Goal: Task Accomplishment & Management: Manage account settings

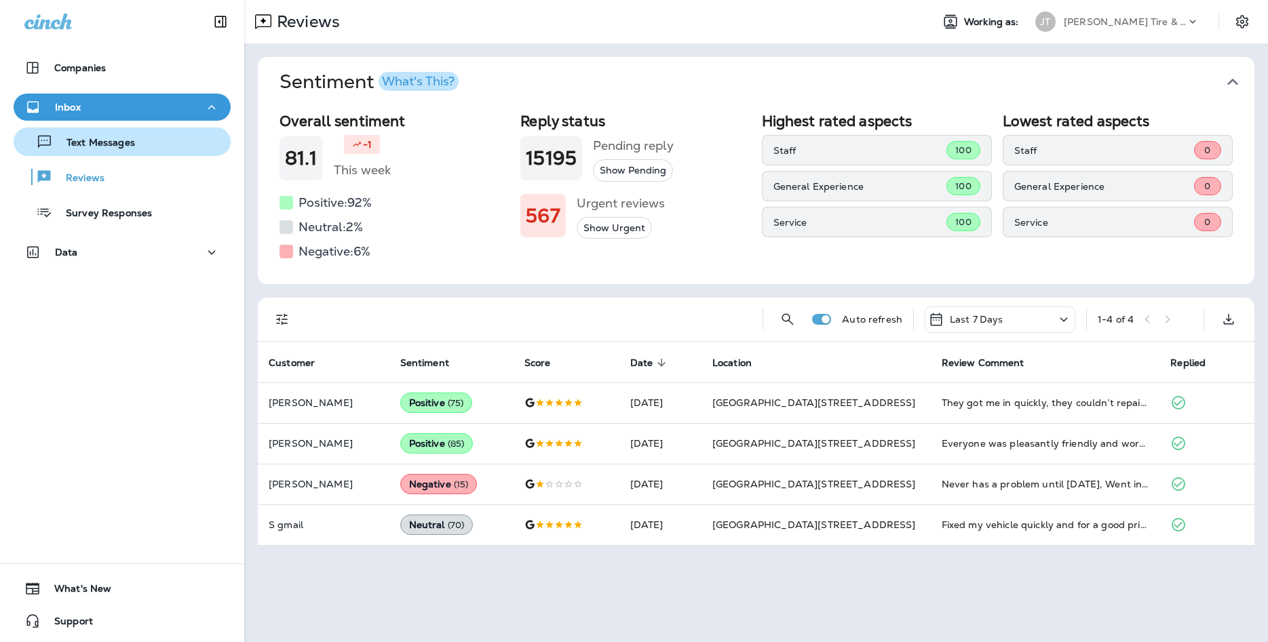
drag, startPoint x: 0, startPoint y: 0, endPoint x: 117, endPoint y: 149, distance: 189.3
click at [118, 149] on p "Text Messages" at bounding box center [94, 143] width 82 height 13
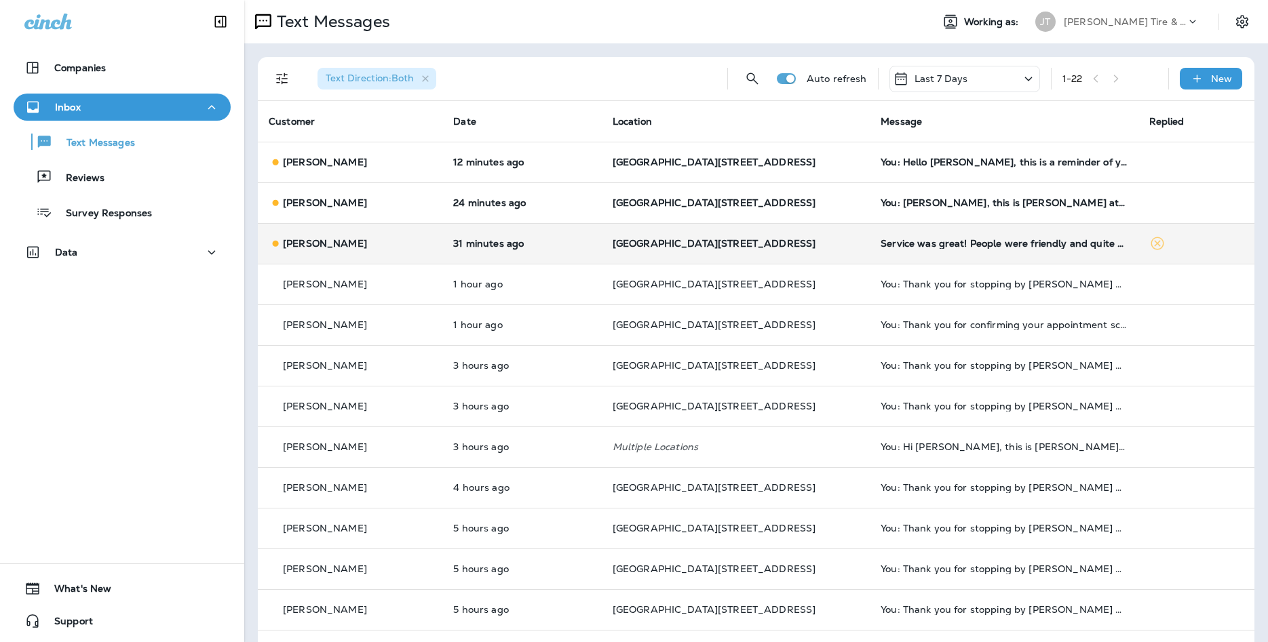
click at [601, 243] on td "31 minutes ago" at bounding box center [521, 243] width 159 height 41
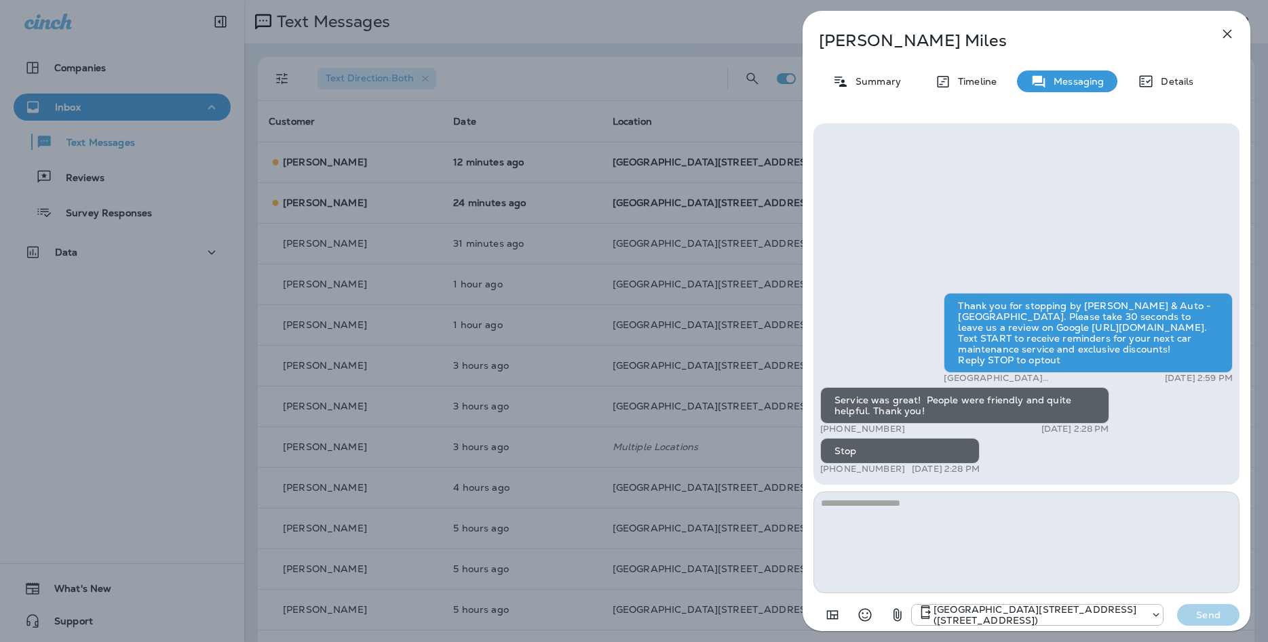
click at [1234, 41] on icon "button" at bounding box center [1227, 34] width 16 height 16
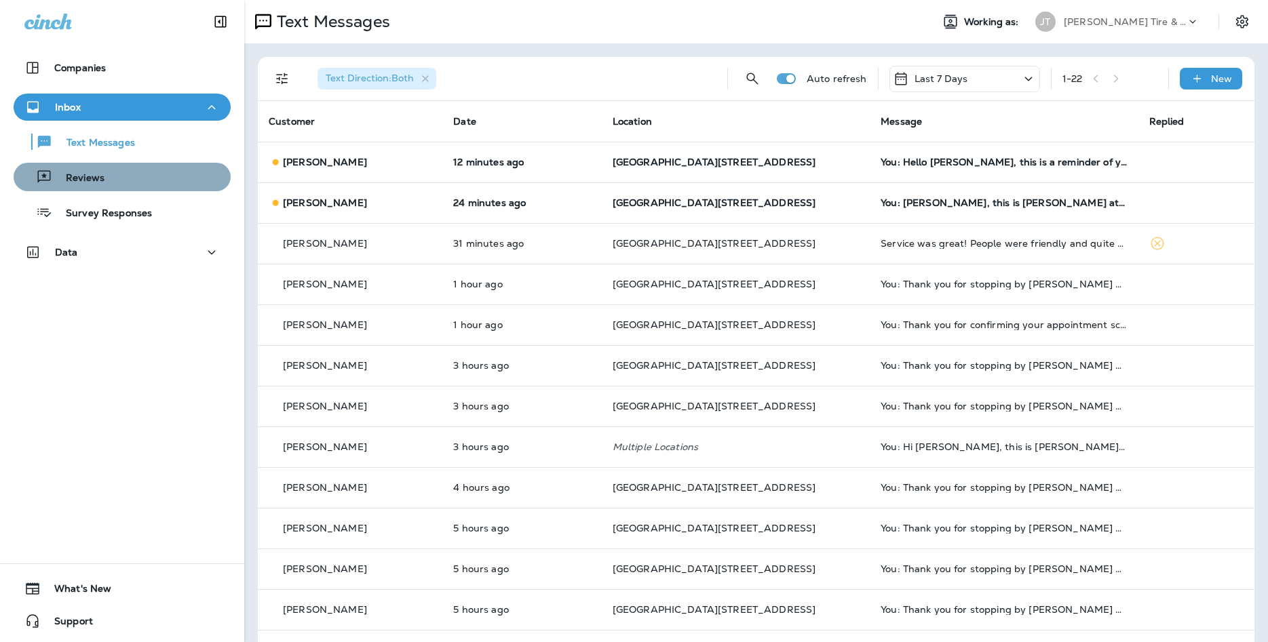
click at [185, 163] on button "Reviews" at bounding box center [122, 177] width 217 height 28
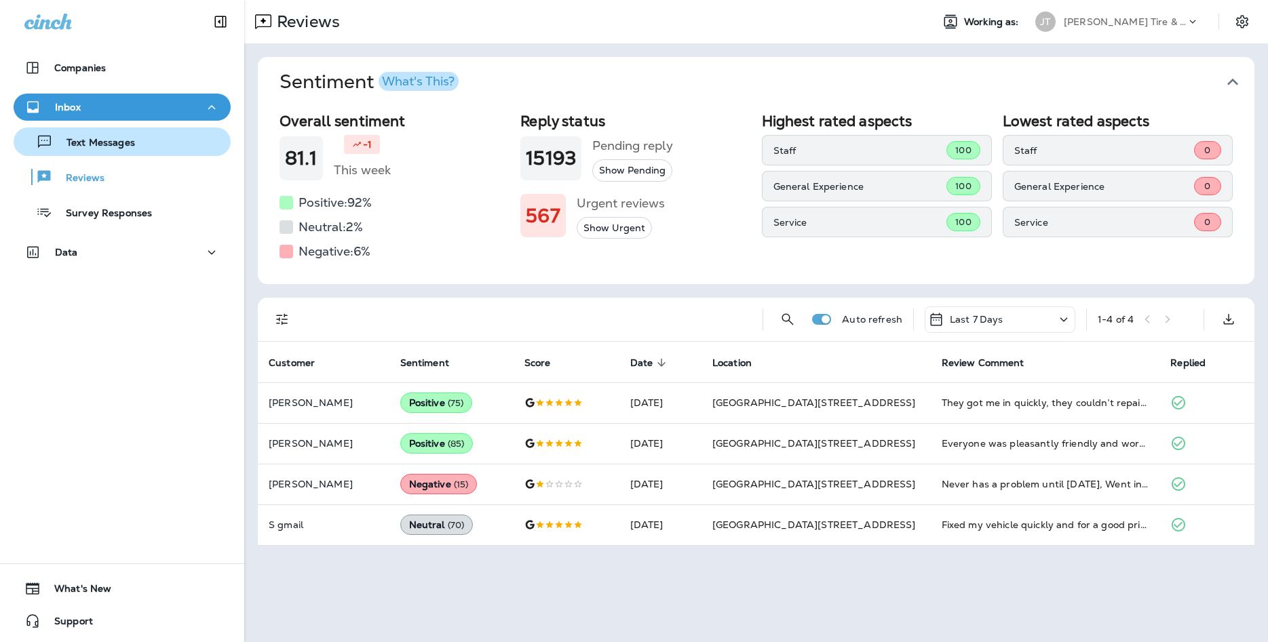
click at [155, 150] on div "Text Messages" at bounding box center [122, 142] width 206 height 20
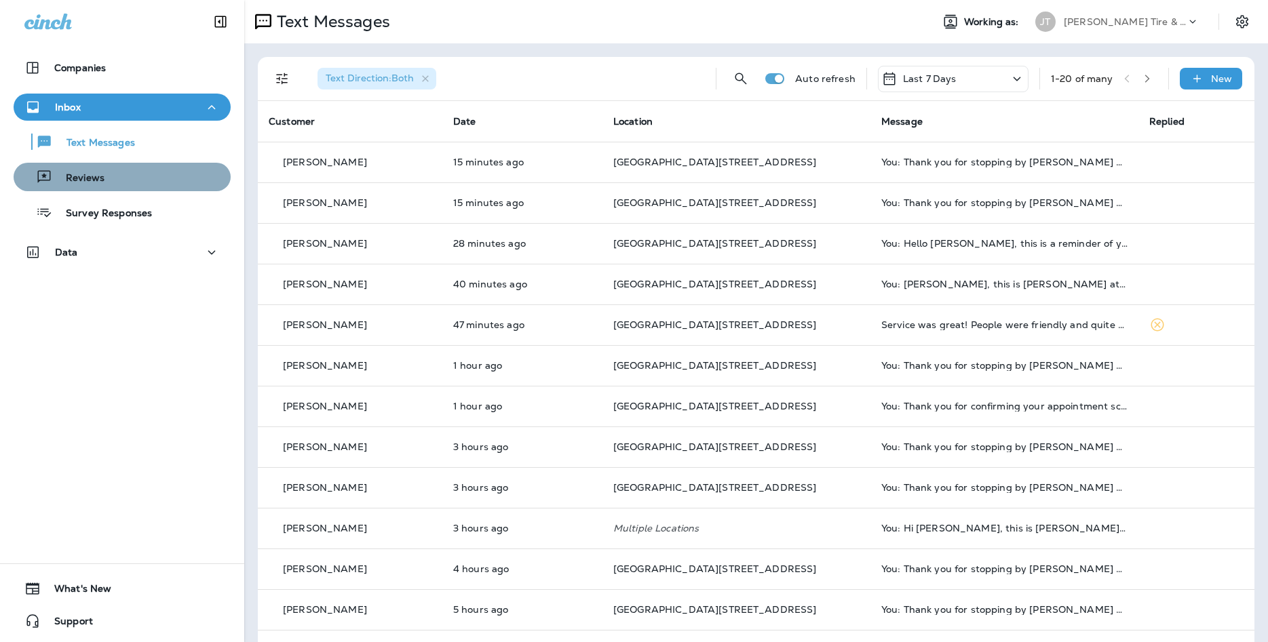
click at [95, 182] on p "Reviews" at bounding box center [78, 178] width 52 height 13
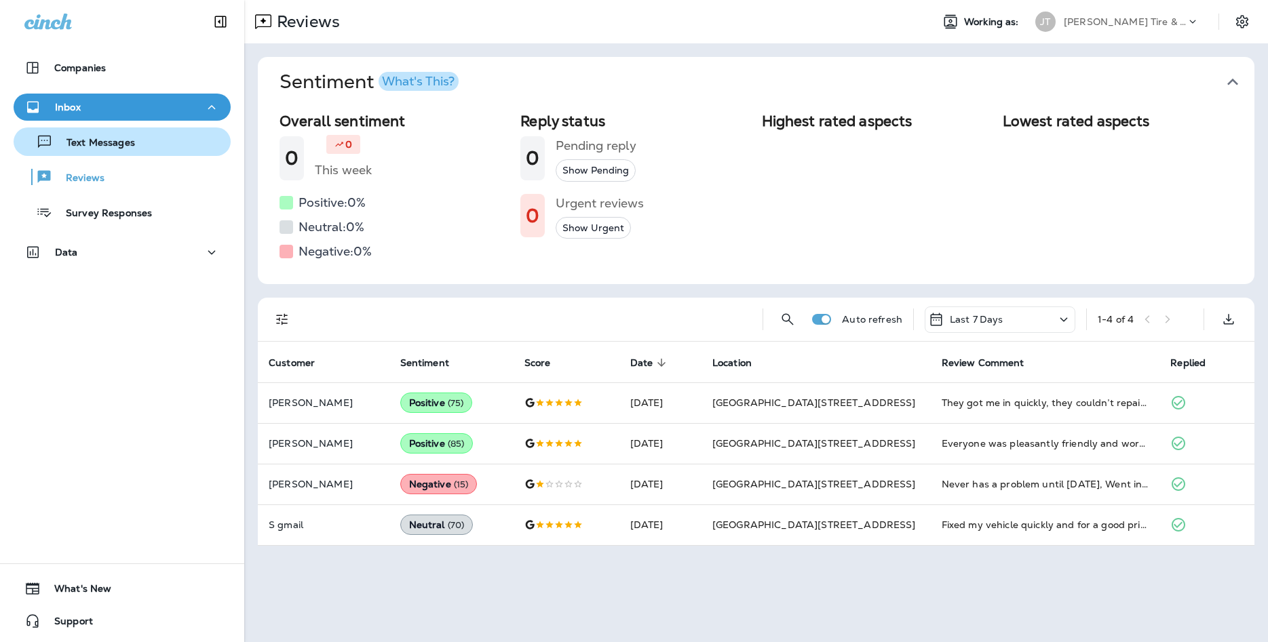
click at [121, 153] on button "Text Messages" at bounding box center [122, 142] width 217 height 28
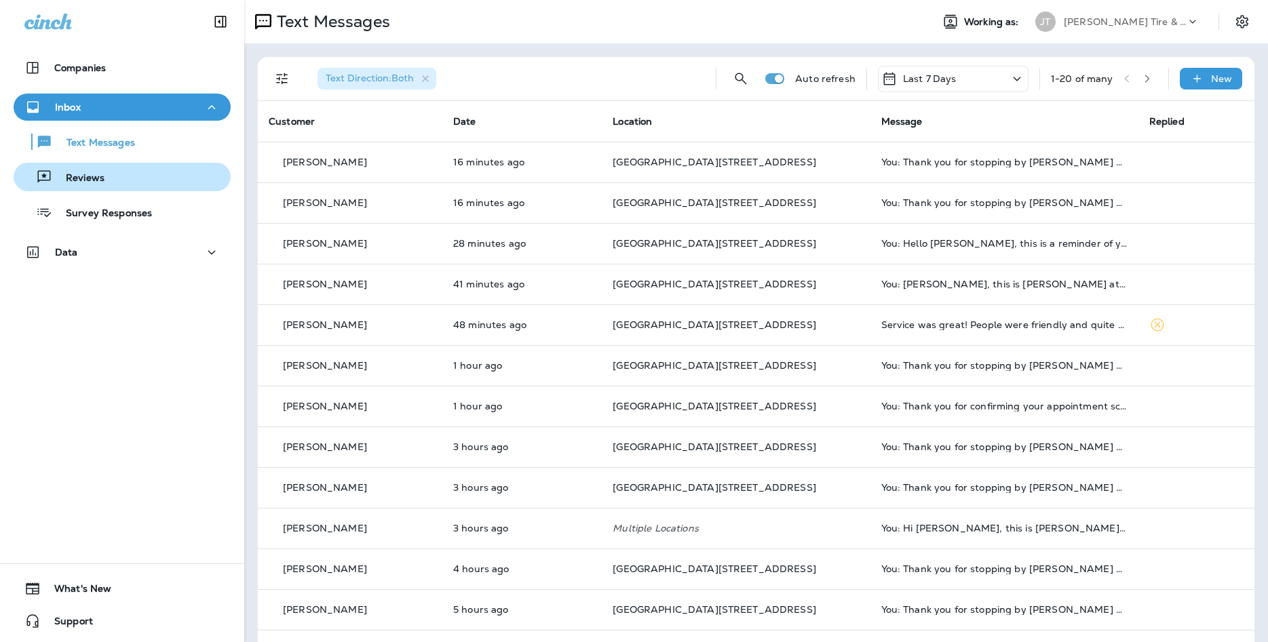
click at [197, 175] on div "Reviews" at bounding box center [122, 177] width 206 height 20
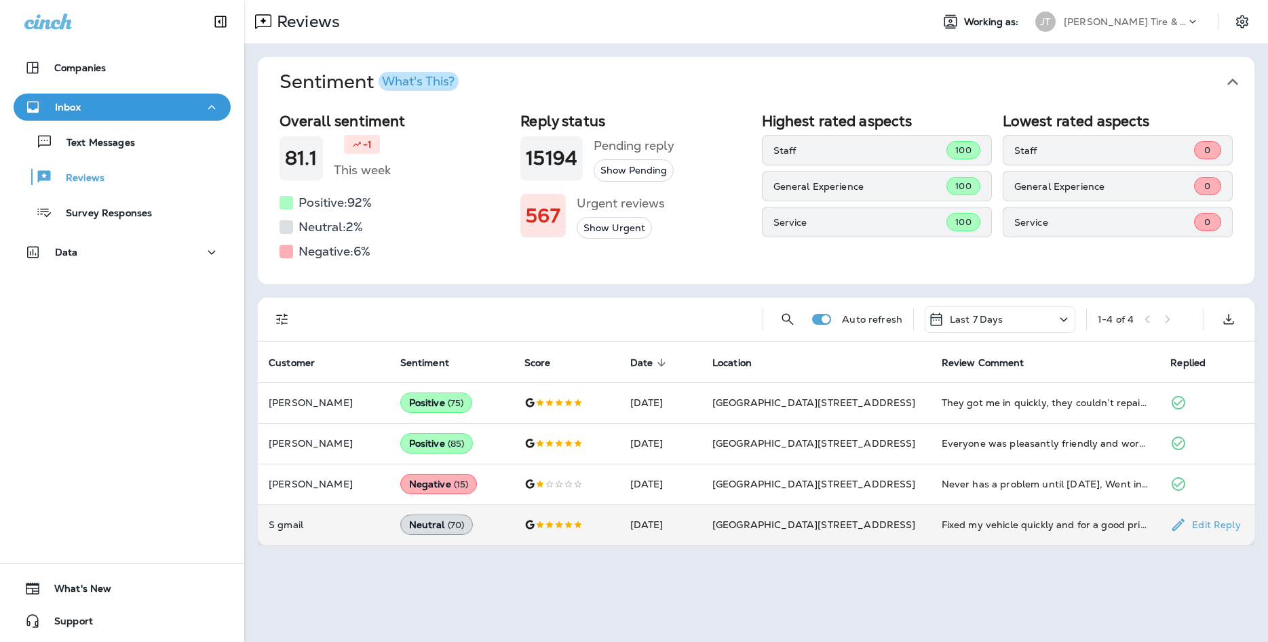
click at [473, 524] on div "Neutral ( 70 )" at bounding box center [436, 525] width 73 height 20
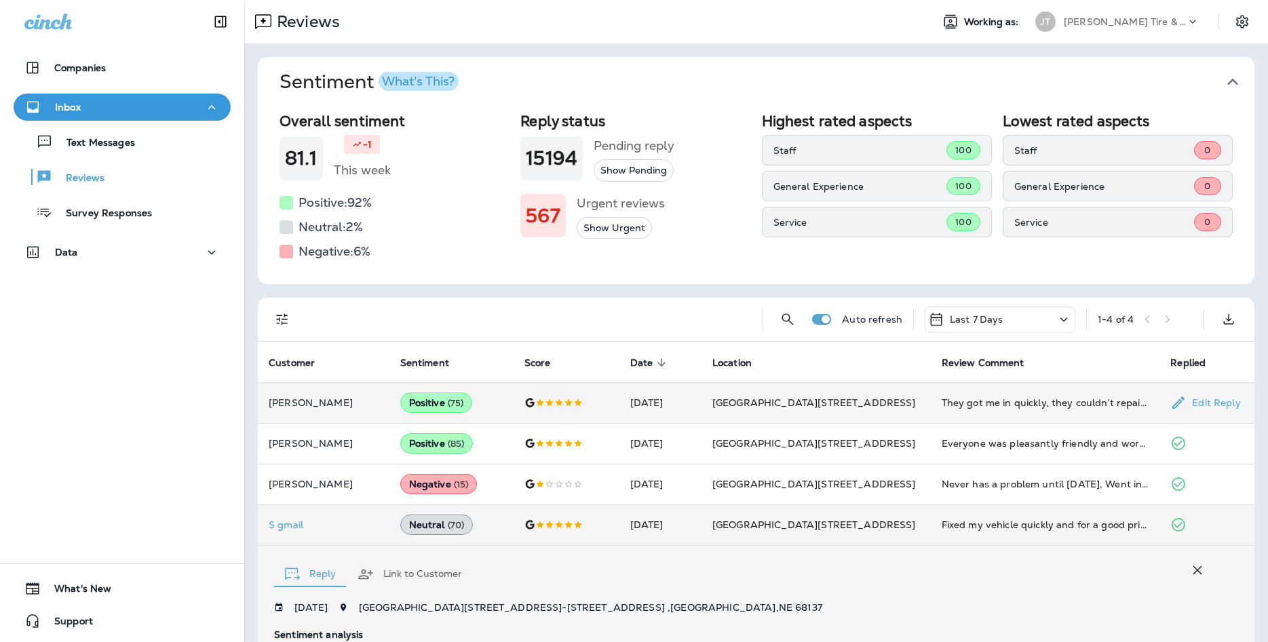
click at [473, 413] on div "Positive ( 75 )" at bounding box center [436, 403] width 73 height 20
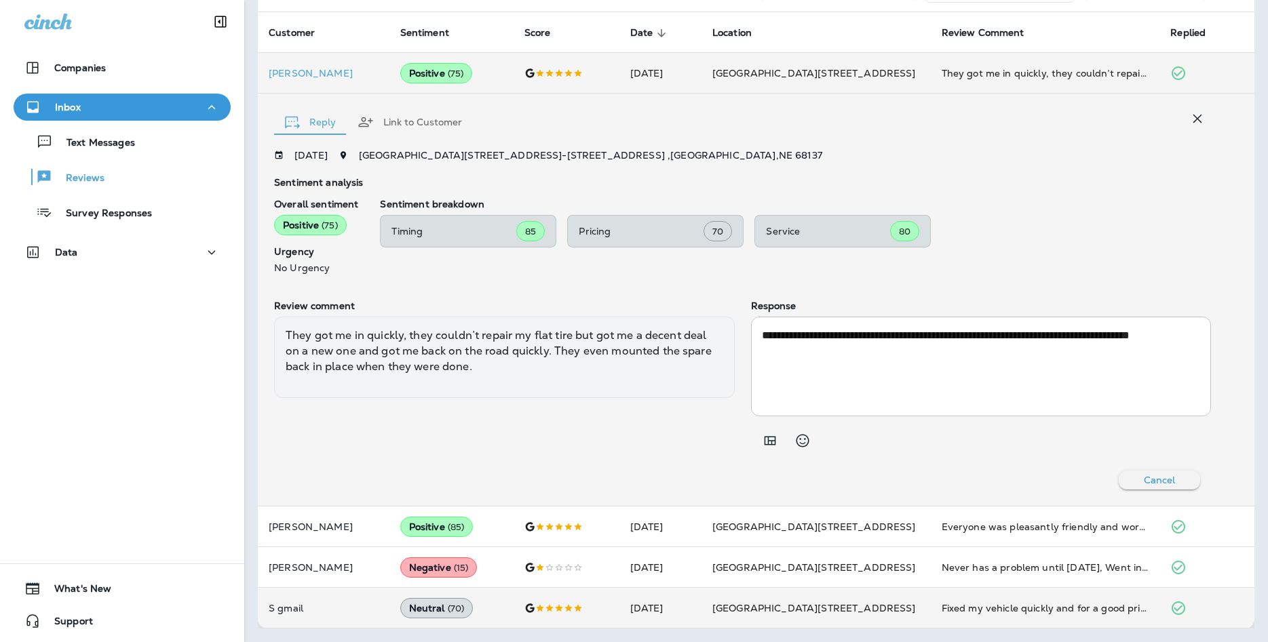
scroll to position [329, 0]
click at [118, 144] on p "Text Messages" at bounding box center [94, 143] width 82 height 13
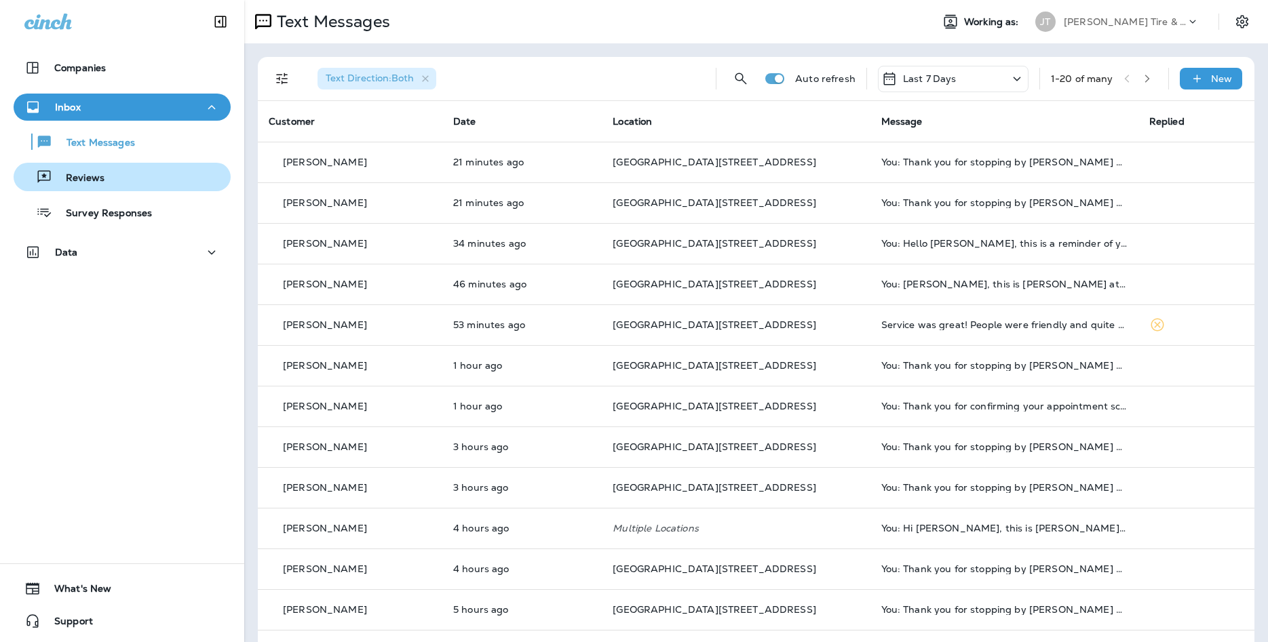
click at [149, 178] on div "Reviews" at bounding box center [122, 177] width 206 height 20
